Goal: Task Accomplishment & Management: Complete application form

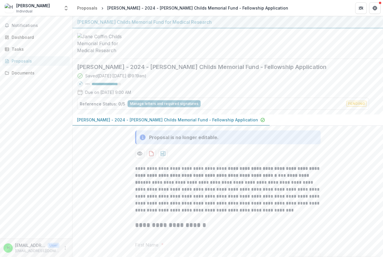
scroll to position [956, 0]
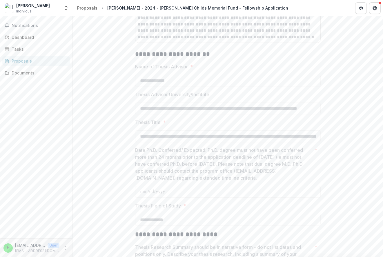
click at [250, 161] on p "Date Ph.D. Conferred/ Expected. Ph.D. degree must not have been conferred more …" at bounding box center [223, 164] width 177 height 35
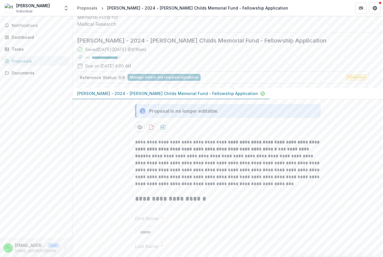
scroll to position [0, 0]
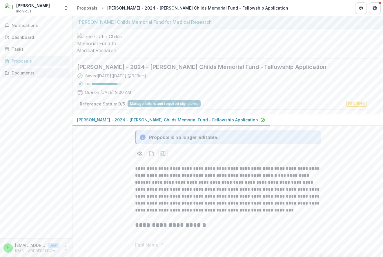
click at [32, 76] on link "Documents" at bounding box center [35, 73] width 67 height 10
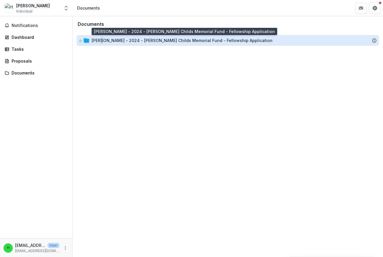
click at [103, 41] on div "[PERSON_NAME] - 2024 - [PERSON_NAME] Childs Memorial Fund - Fellowship Applicat…" at bounding box center [182, 40] width 181 height 6
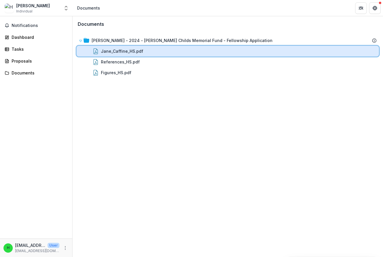
click at [363, 50] on div "Jane_Caffine_HS.pdf" at bounding box center [238, 51] width 275 height 6
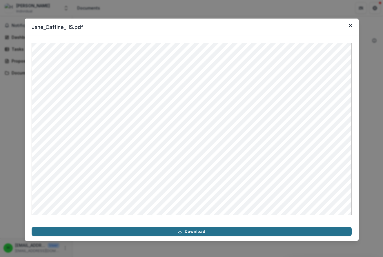
click at [202, 233] on link "Download" at bounding box center [192, 231] width 320 height 9
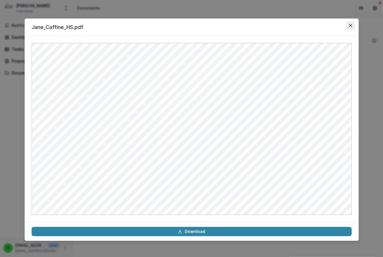
click at [351, 25] on icon "Close" at bounding box center [349, 25] width 3 height 3
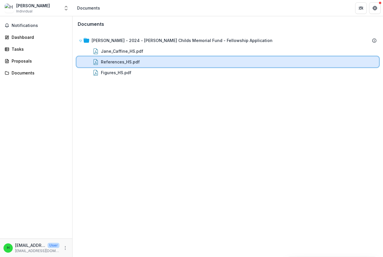
click at [359, 62] on div "References_HS.pdf" at bounding box center [238, 62] width 275 height 6
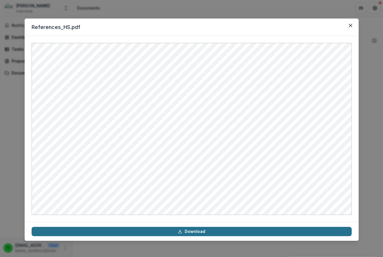
click at [228, 234] on link "Download" at bounding box center [192, 231] width 320 height 9
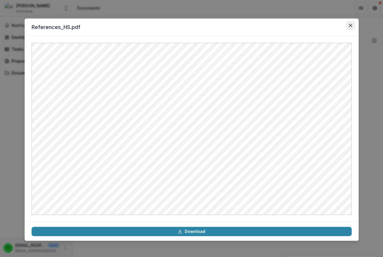
click at [347, 26] on button "Close" at bounding box center [349, 25] width 9 height 9
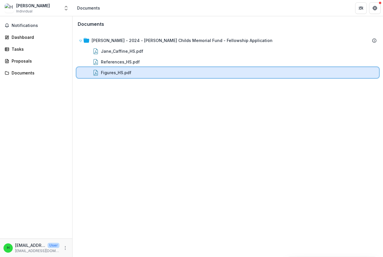
click at [358, 68] on div "Figures_HS.pdf" at bounding box center [227, 72] width 302 height 11
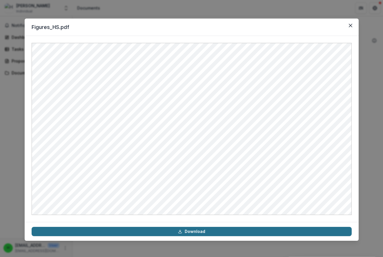
click at [214, 233] on link "Download" at bounding box center [192, 231] width 320 height 9
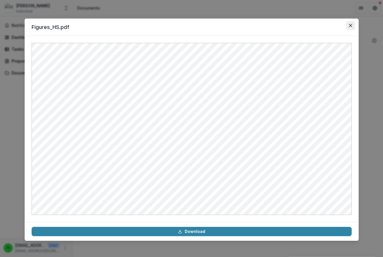
click at [350, 27] on icon "Close" at bounding box center [349, 25] width 3 height 3
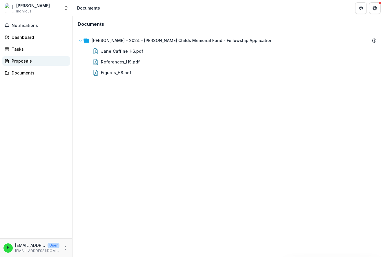
click at [30, 61] on div "Proposals" at bounding box center [39, 61] width 54 height 6
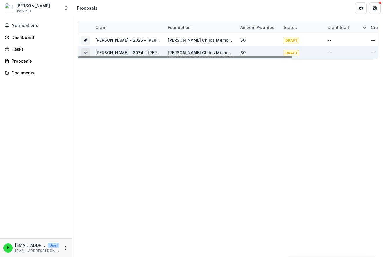
click at [85, 52] on icon "Grant f95f806c-b375-4c52-a95e-fd34c218c55f" at bounding box center [85, 52] width 5 height 5
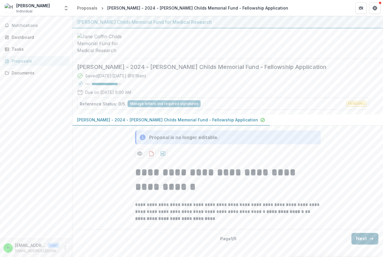
click at [363, 240] on button "Next" at bounding box center [364, 239] width 27 height 12
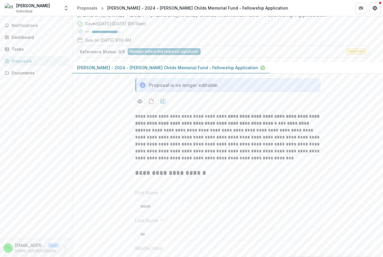
scroll to position [58, 0]
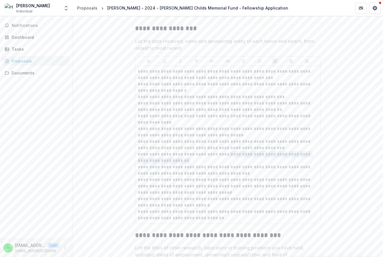
drag, startPoint x: 244, startPoint y: 179, endPoint x: 219, endPoint y: 171, distance: 26.3
click at [219, 164] on p "**********" at bounding box center [228, 157] width 180 height 13
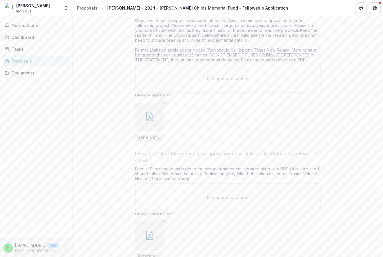
scroll to position [2490, 0]
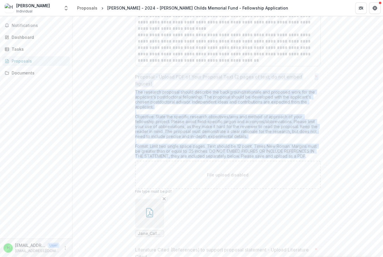
drag, startPoint x: 136, startPoint y: 96, endPoint x: 301, endPoint y: 172, distance: 181.5
click at [301, 172] on div "Proposal - Upload PDF of Your Proposal Text (2 pages of text; do not embed figu…" at bounding box center [227, 157] width 185 height 168
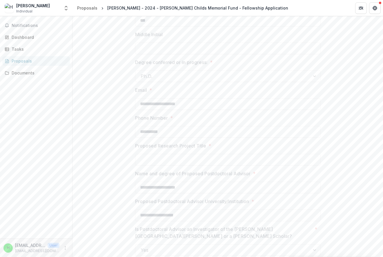
scroll to position [276, 0]
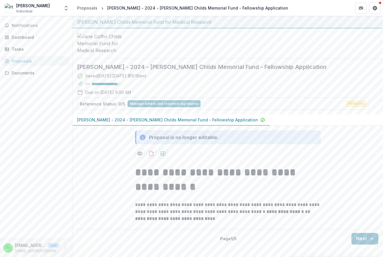
click at [17, 61] on div "Proposals" at bounding box center [39, 61] width 54 height 6
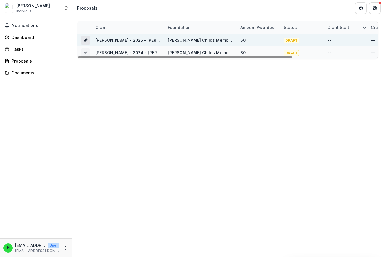
click at [82, 42] on button "Grant f233a8d2-4ef1-4fce-946d-a71a185a1a6c" at bounding box center [85, 40] width 9 height 9
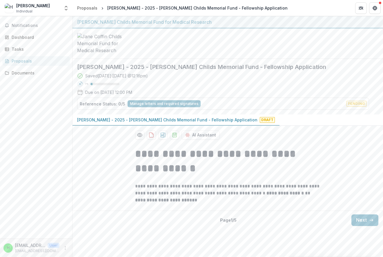
click at [365, 226] on button "Next" at bounding box center [364, 220] width 27 height 12
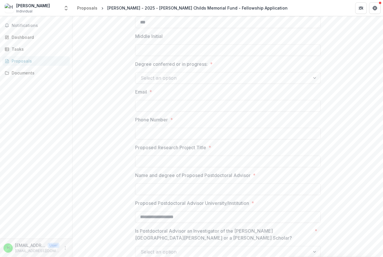
scroll to position [232, 0]
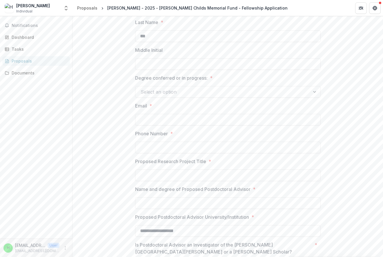
click at [148, 96] on div at bounding box center [222, 92] width 164 height 8
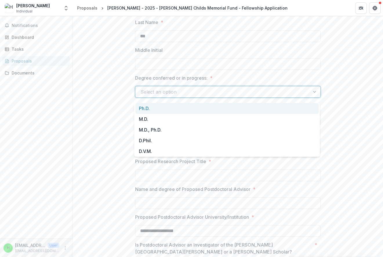
click at [147, 110] on div "Ph.D." at bounding box center [226, 108] width 183 height 11
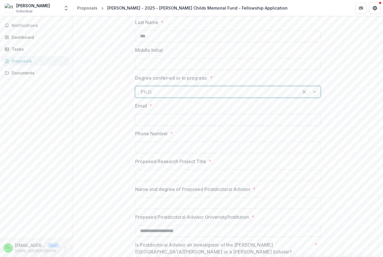
click at [148, 122] on input "Email *" at bounding box center [227, 120] width 185 height 12
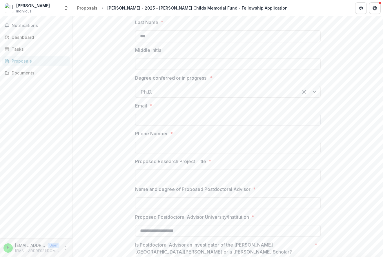
type input "**********"
click at [164, 177] on input "Proposed Research Project Title *" at bounding box center [227, 175] width 185 height 12
